Goal: Navigation & Orientation: Find specific page/section

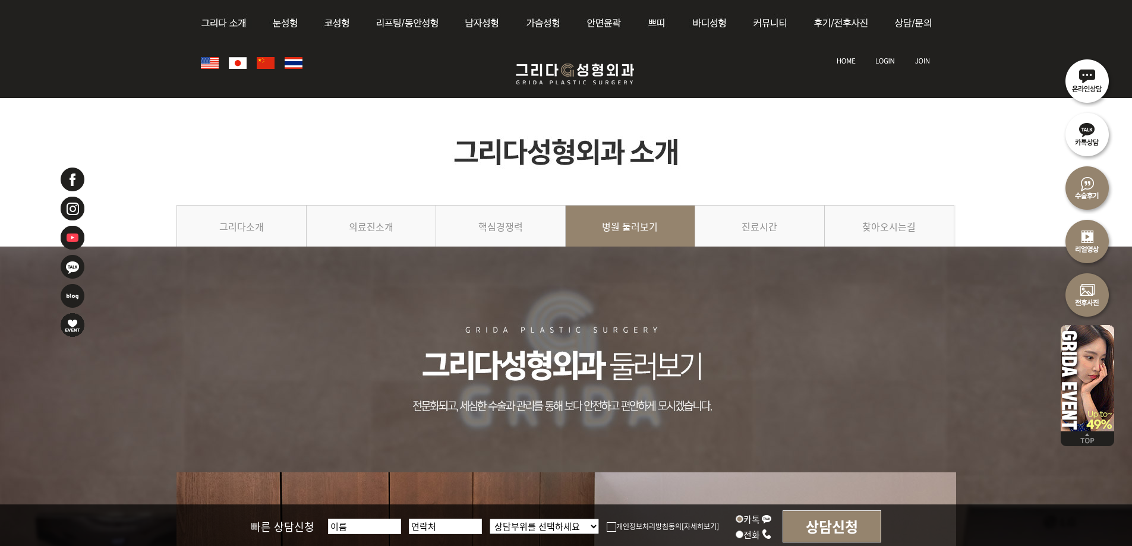
scroll to position [475, 0]
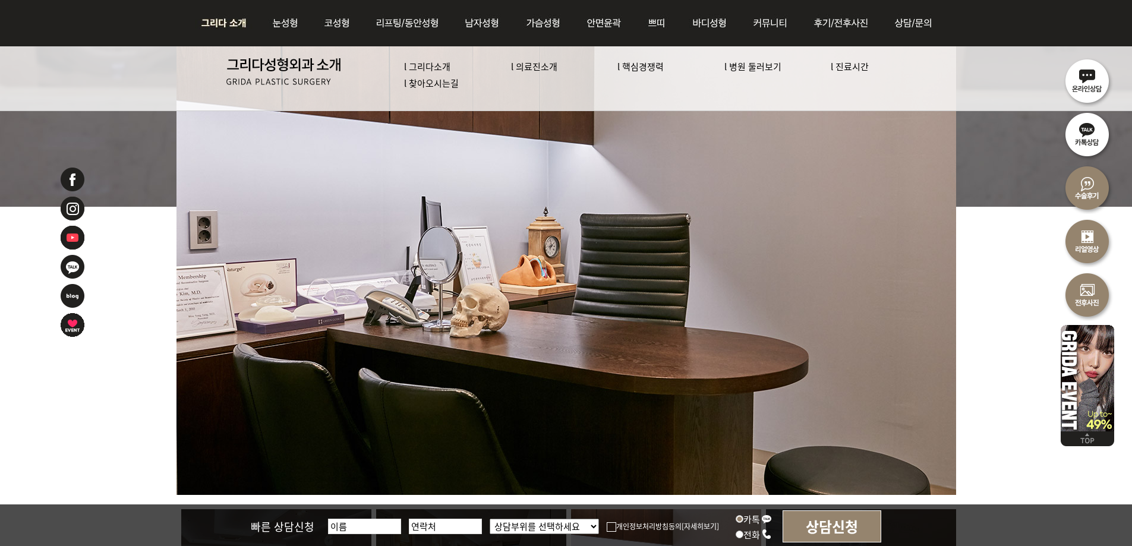
click at [229, 27] on img at bounding box center [227, 23] width 64 height 46
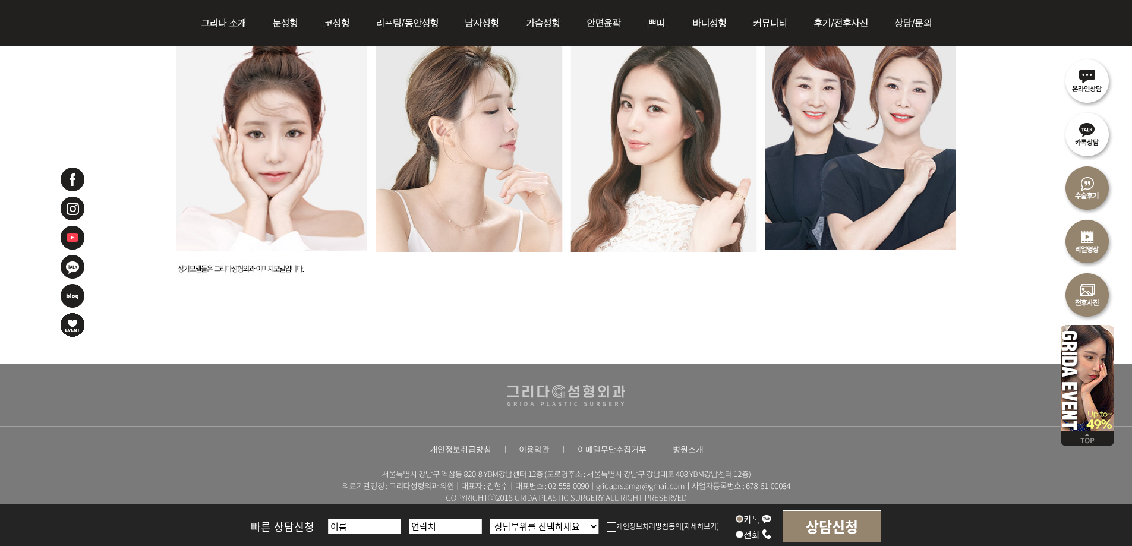
scroll to position [3240, 0]
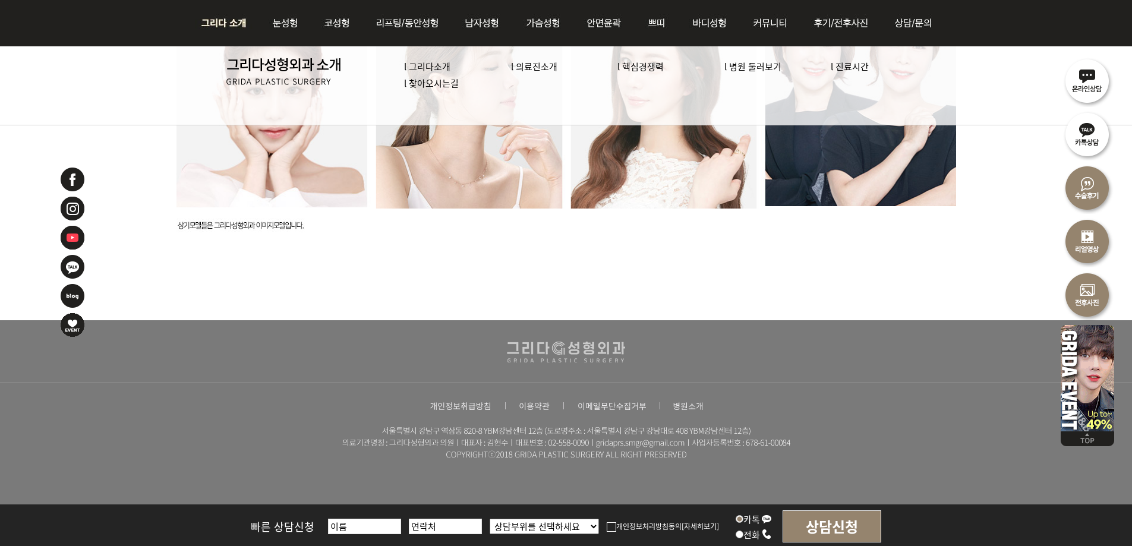
click at [519, 68] on link "l 의료진소개" at bounding box center [534, 66] width 46 height 12
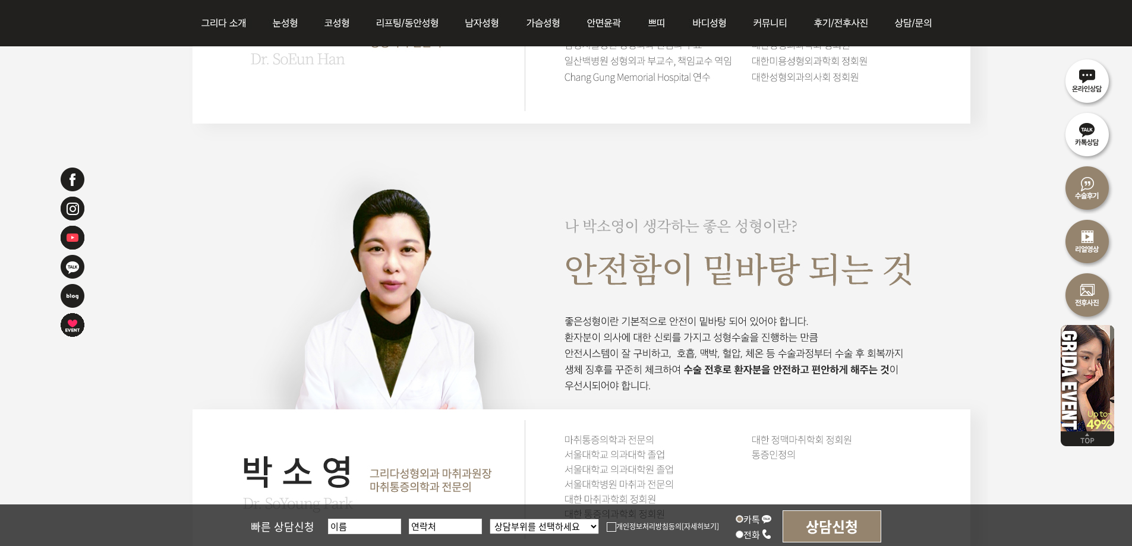
scroll to position [2258, 0]
